Goal: Task Accomplishment & Management: Manage account settings

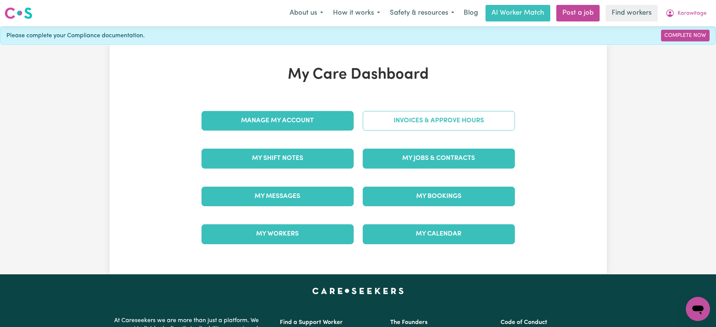
click at [374, 116] on link "Invoices & Approve Hours" at bounding box center [439, 121] width 152 height 20
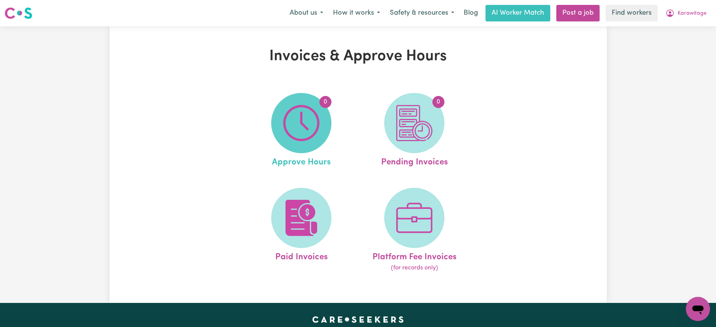
click at [314, 121] on img at bounding box center [301, 123] width 36 height 36
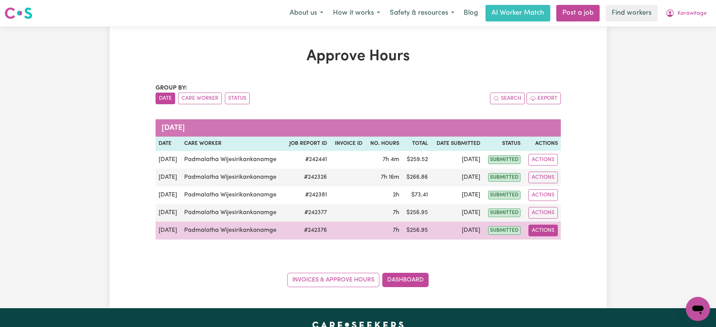
drag, startPoint x: 547, startPoint y: 232, endPoint x: 549, endPoint y: 235, distance: 3.9
click at [548, 232] on button "Actions" at bounding box center [543, 231] width 29 height 12
click at [551, 246] on link "View Job Report" at bounding box center [561, 248] width 64 height 15
select select "pm"
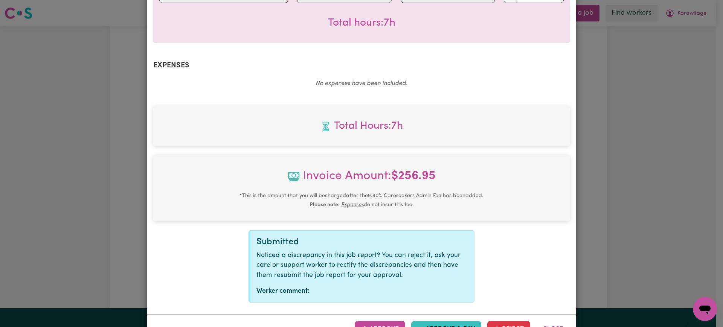
scroll to position [254, 0]
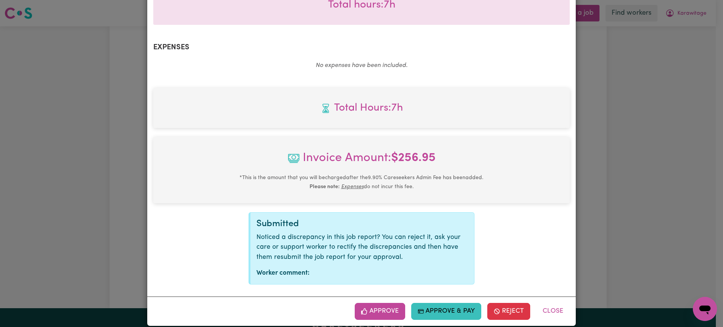
click at [377, 303] on button "Approve" at bounding box center [380, 311] width 50 height 17
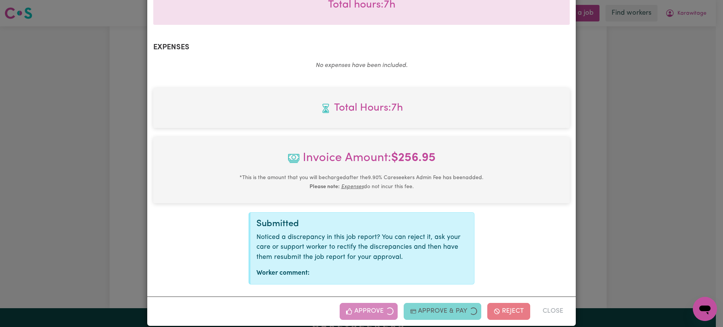
scroll to position [132, 0]
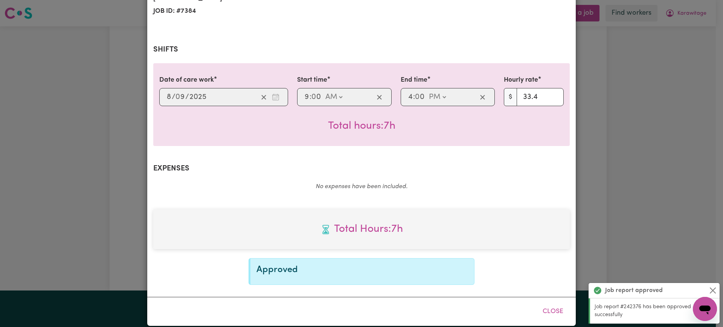
click at [619, 122] on div "Job Report # 242376 - [PERSON_NAME] Summary Job report # 242376 Client name: Ka…" at bounding box center [361, 163] width 723 height 327
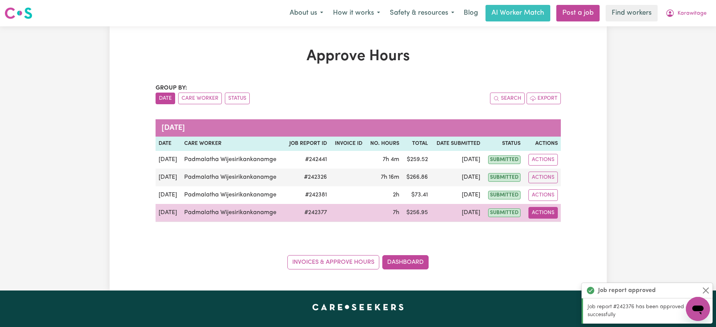
click at [550, 212] on button "Actions" at bounding box center [543, 213] width 29 height 12
click at [550, 229] on link "View Job Report" at bounding box center [561, 230] width 64 height 15
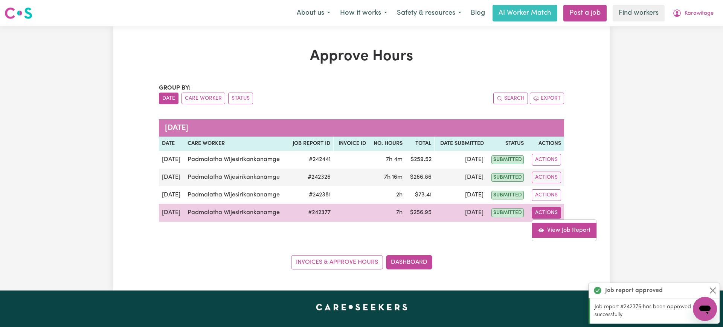
select select "pm"
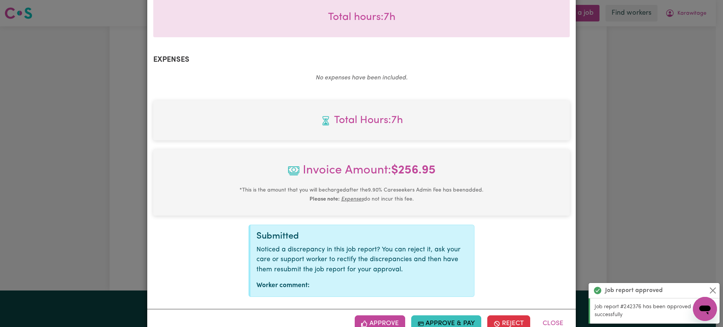
scroll to position [254, 0]
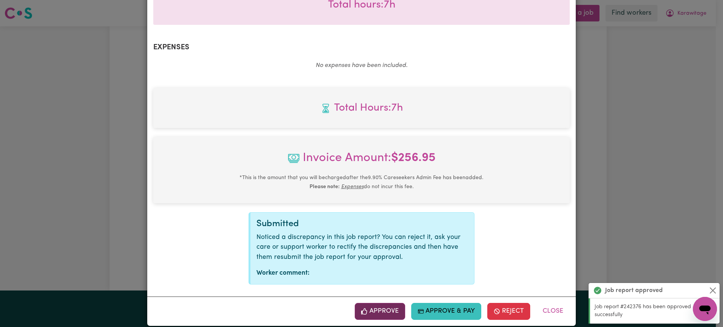
click at [380, 304] on button "Approve" at bounding box center [380, 311] width 50 height 17
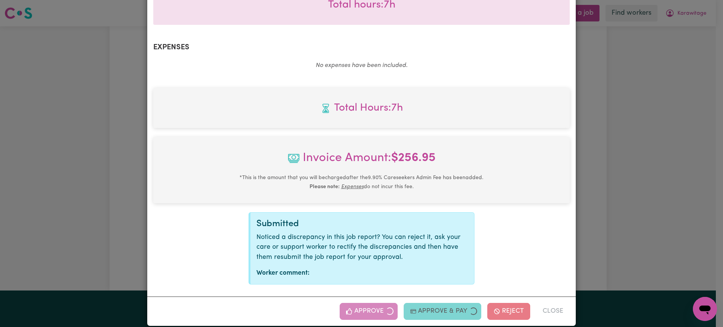
click at [642, 194] on div "Job Report # 242377 - [PERSON_NAME] Summary Job report # 242377 Client name: Ka…" at bounding box center [361, 163] width 723 height 327
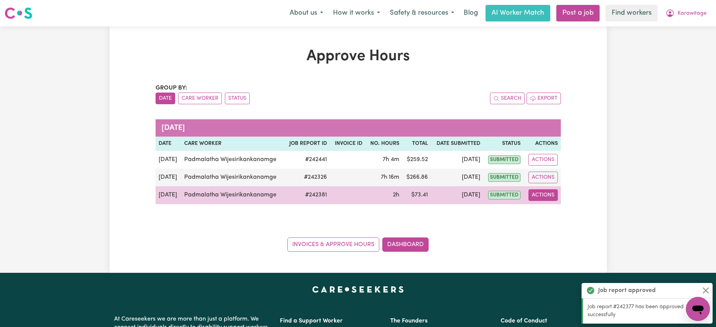
click at [536, 200] on button "Actions" at bounding box center [543, 195] width 29 height 12
click at [541, 214] on icon "View job report 242381" at bounding box center [538, 213] width 6 height 4
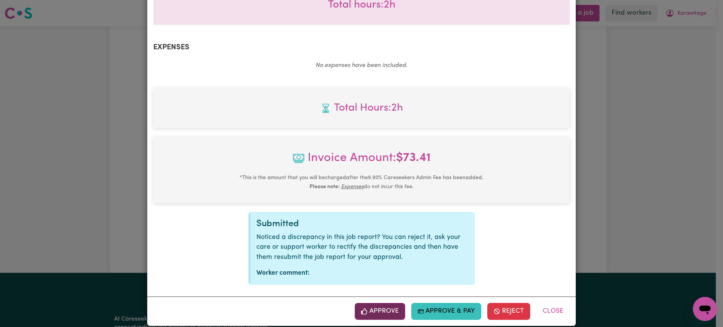
click at [378, 309] on button "Approve" at bounding box center [380, 311] width 50 height 17
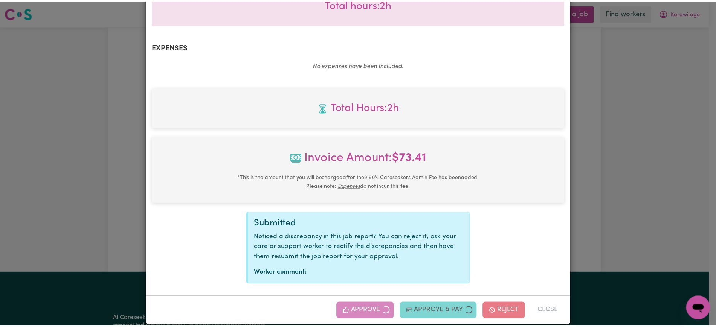
scroll to position [132, 0]
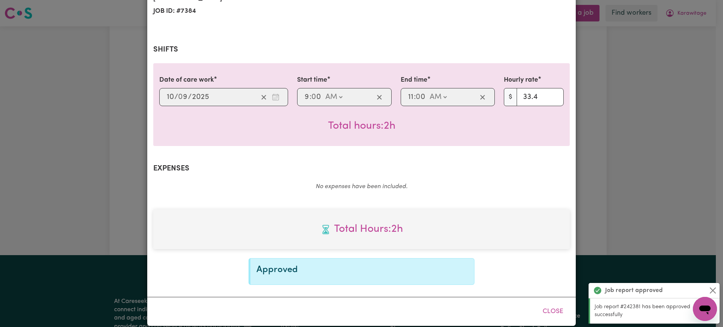
click at [637, 134] on div "Job Report # 242381 - [PERSON_NAME] Summary Job report # 242381 Client name: Ka…" at bounding box center [361, 163] width 723 height 327
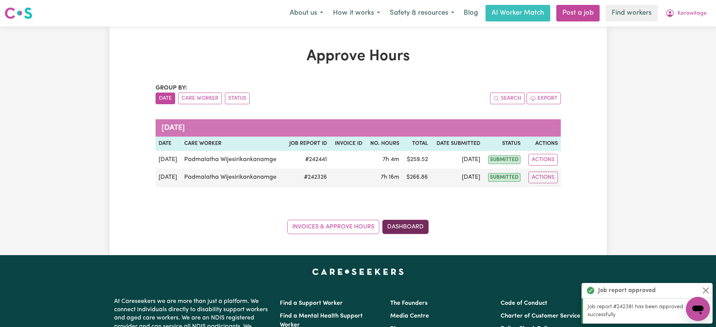
click at [404, 224] on link "Dashboard" at bounding box center [405, 227] width 46 height 14
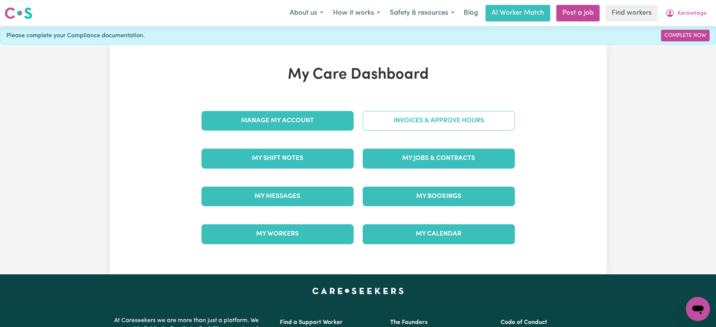
click at [386, 121] on link "Invoices & Approve Hours" at bounding box center [439, 121] width 152 height 20
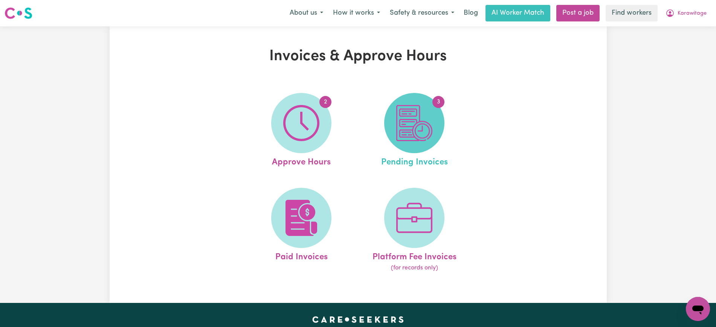
click at [418, 136] on img at bounding box center [414, 123] width 36 height 36
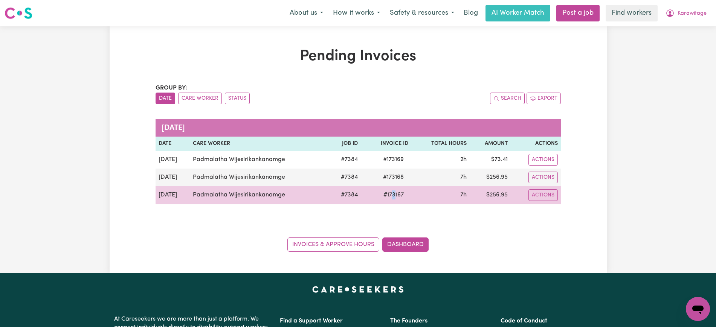
click at [394, 194] on span "# 173167" at bounding box center [393, 195] width 29 height 9
click at [393, 195] on span "# 173167" at bounding box center [393, 195] width 29 height 9
click at [393, 194] on span "# 173167" at bounding box center [393, 195] width 29 height 9
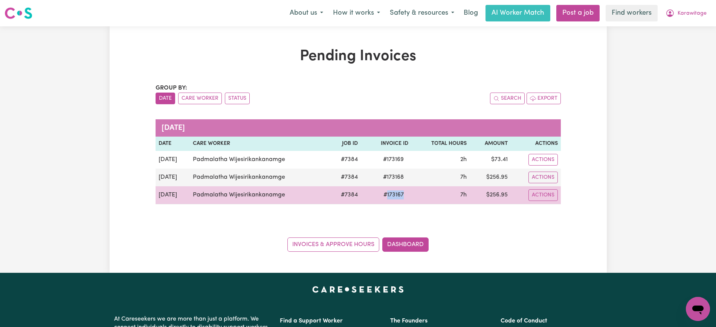
click at [393, 194] on span "# 173167" at bounding box center [393, 195] width 29 height 9
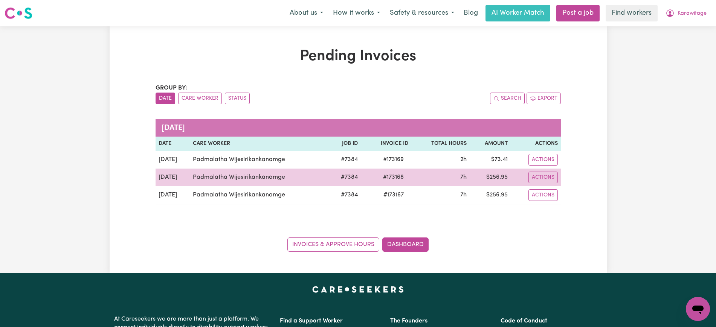
click at [395, 178] on span "# 173168" at bounding box center [394, 177] width 30 height 9
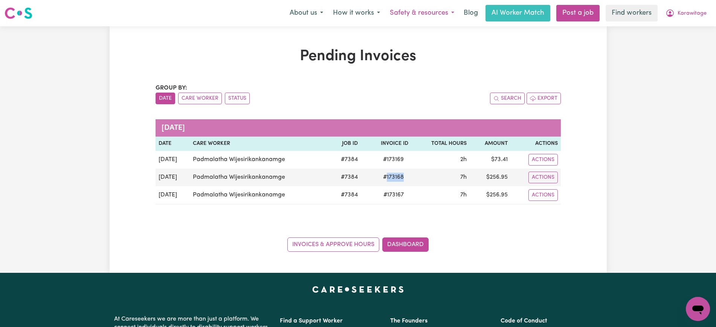
copy span "173168"
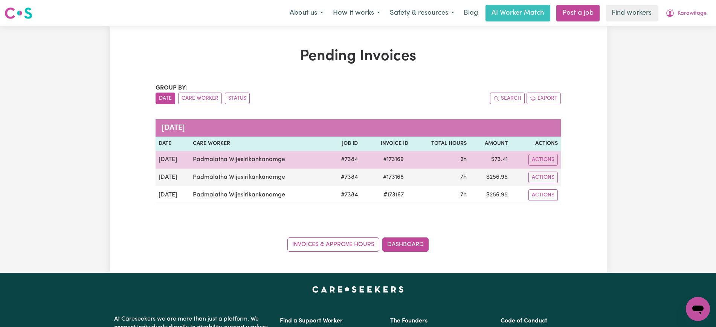
click at [393, 161] on span "# 173169" at bounding box center [394, 159] width 30 height 9
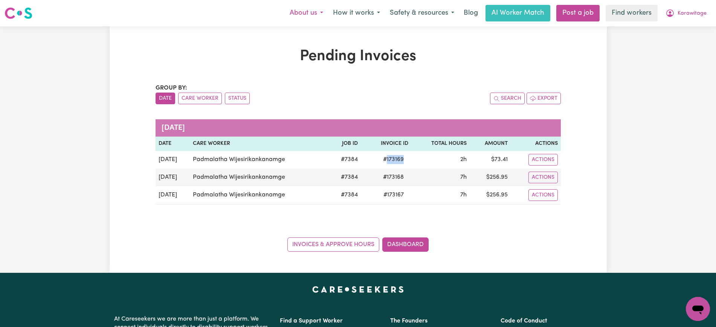
copy span "173169"
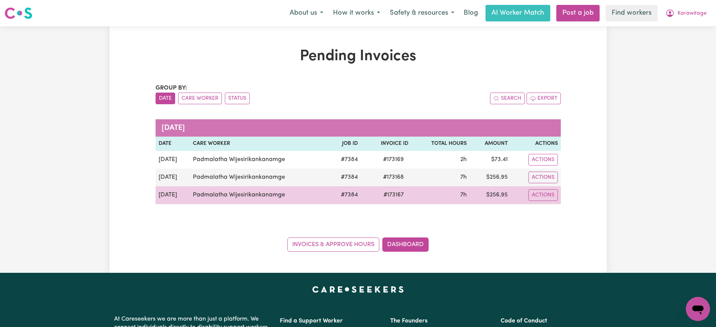
click at [501, 198] on td "$ 256.95" at bounding box center [490, 195] width 41 height 18
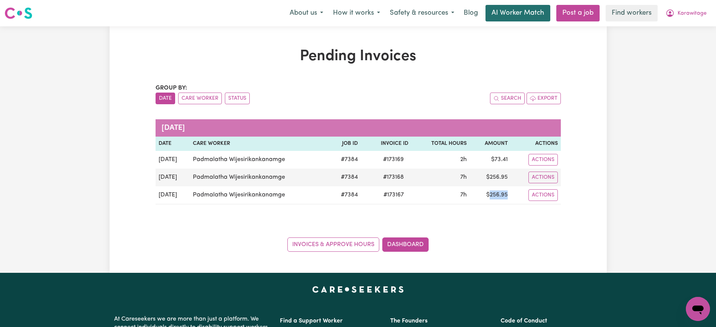
copy td "256.95"
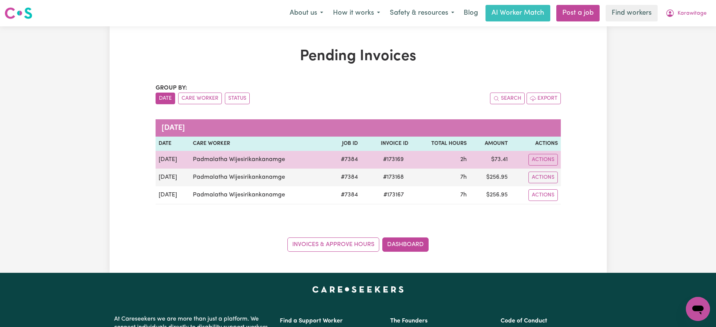
click at [503, 160] on td "$ 73.41" at bounding box center [490, 160] width 41 height 18
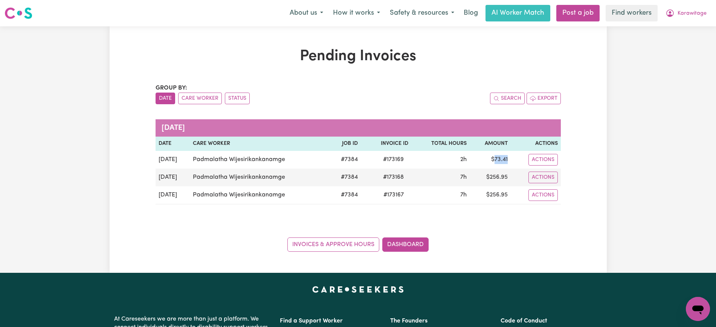
copy td "73.41"
click at [680, 12] on span "Karawitage" at bounding box center [692, 13] width 29 height 8
click at [681, 46] on link "Logout" at bounding box center [682, 43] width 60 height 14
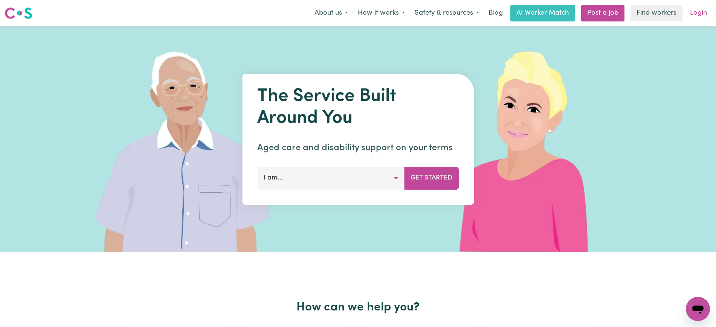
click at [695, 15] on link "Login" at bounding box center [699, 13] width 26 height 17
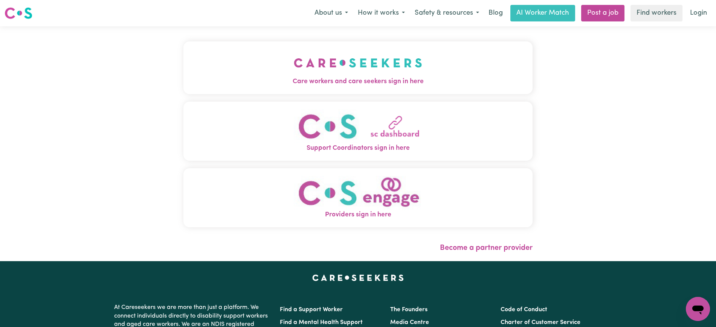
click at [373, 72] on img "Care workers and care seekers sign in here" at bounding box center [358, 63] width 128 height 28
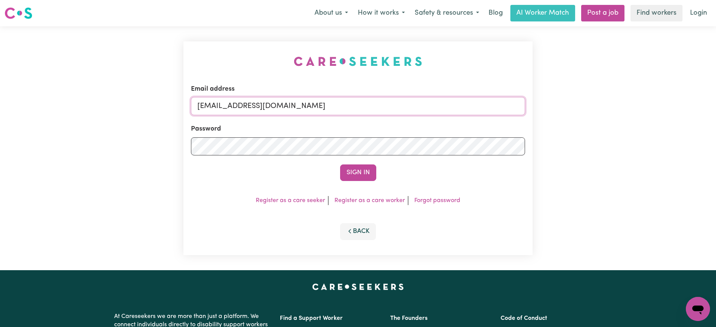
drag, startPoint x: 235, startPoint y: 105, endPoint x: 723, endPoint y: 121, distance: 487.7
click at [716, 116] on html "Menu About us How it works Safety & resources Blog AI Worker Match Post a job F…" at bounding box center [358, 285] width 716 height 570
type input "[EMAIL_ADDRESS][DOMAIN_NAME]"
click at [340, 165] on button "Sign In" at bounding box center [358, 173] width 36 height 17
